Goal: Transaction & Acquisition: Subscribe to service/newsletter

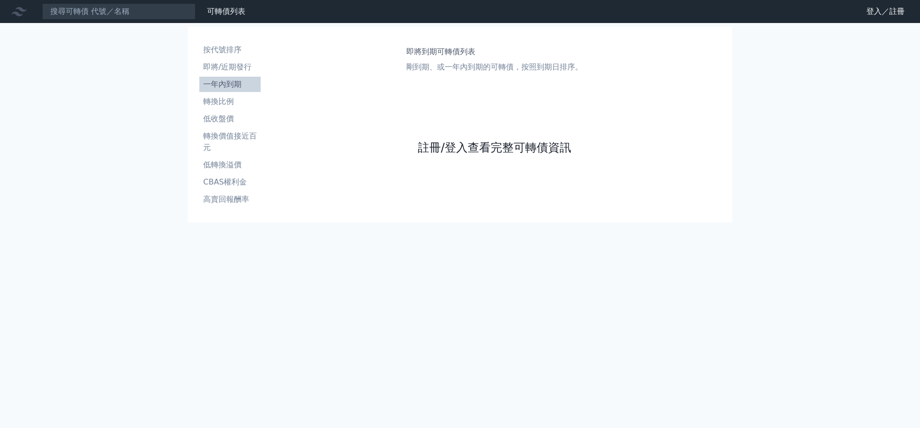
click at [494, 148] on link "註冊/登入查看完整可轉債資訊" at bounding box center [494, 147] width 153 height 15
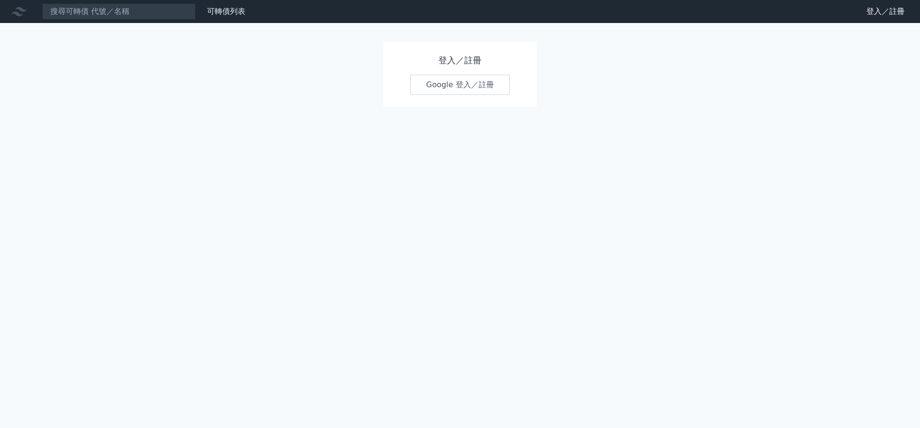
click at [460, 85] on link "Google 登入／註冊" at bounding box center [460, 85] width 100 height 20
